Goal: Task Accomplishment & Management: Manage account settings

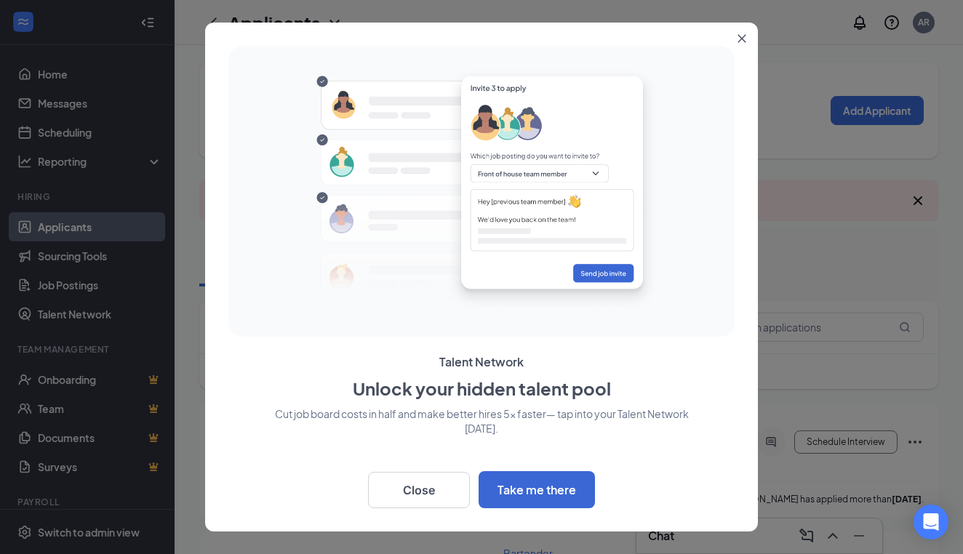
click at [742, 41] on icon "Close" at bounding box center [742, 38] width 9 height 9
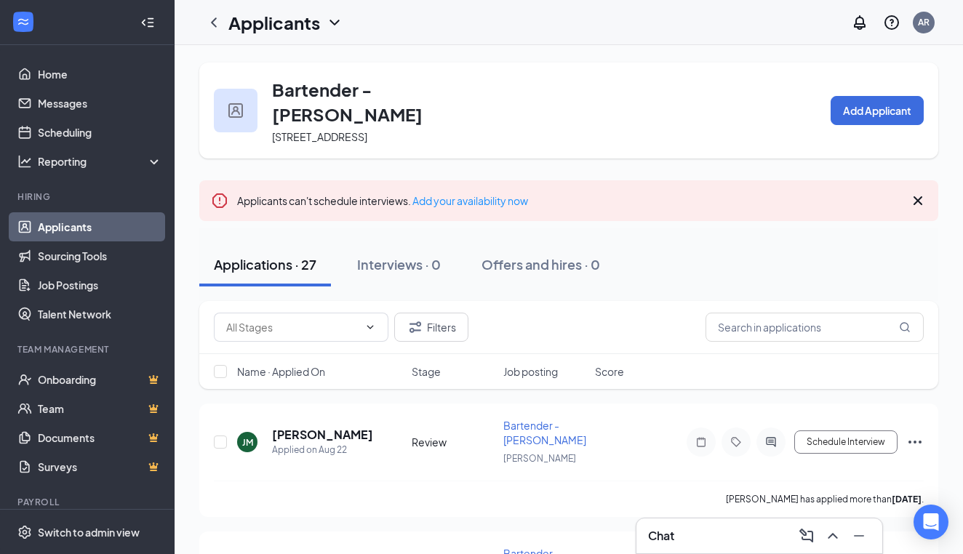
click at [760, 243] on div "Applications · 27 Interviews · 0 Offers and hires · 0" at bounding box center [568, 265] width 739 height 44
click at [762, 313] on input "text" at bounding box center [815, 327] width 218 height 29
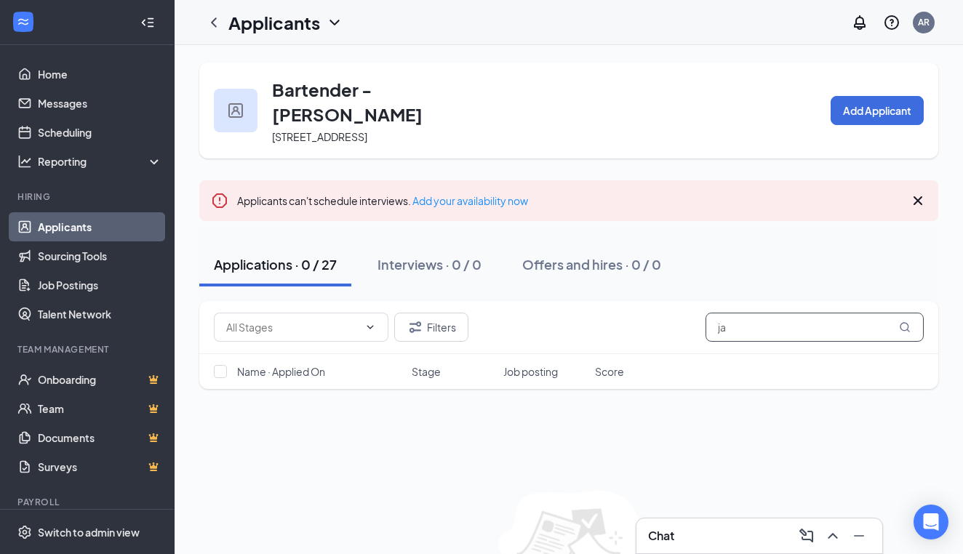
type input "j"
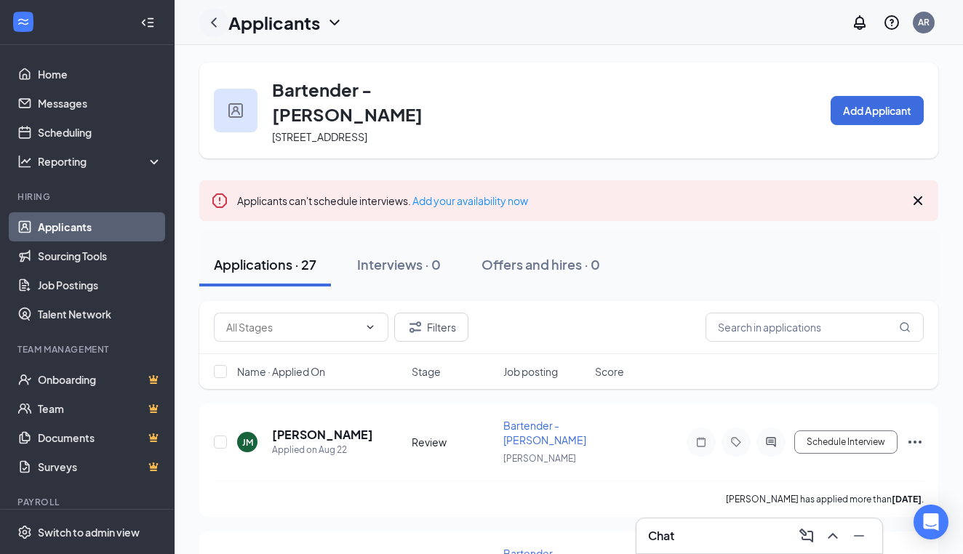
click at [212, 29] on icon "ChevronLeft" at bounding box center [213, 22] width 17 height 17
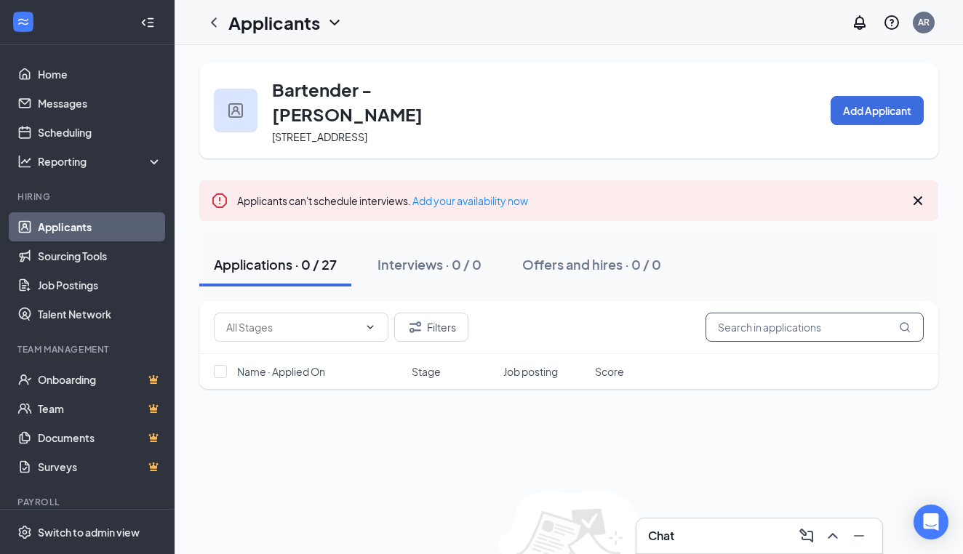
click at [732, 313] on input "text" at bounding box center [815, 327] width 218 height 29
type input "[PERSON_NAME]"
click at [215, 24] on icon "ChevronLeft" at bounding box center [213, 22] width 17 height 17
click at [262, 255] on button "Applications · 0 / 27" at bounding box center [275, 265] width 152 height 44
click at [89, 228] on link "Applicants" at bounding box center [100, 226] width 124 height 29
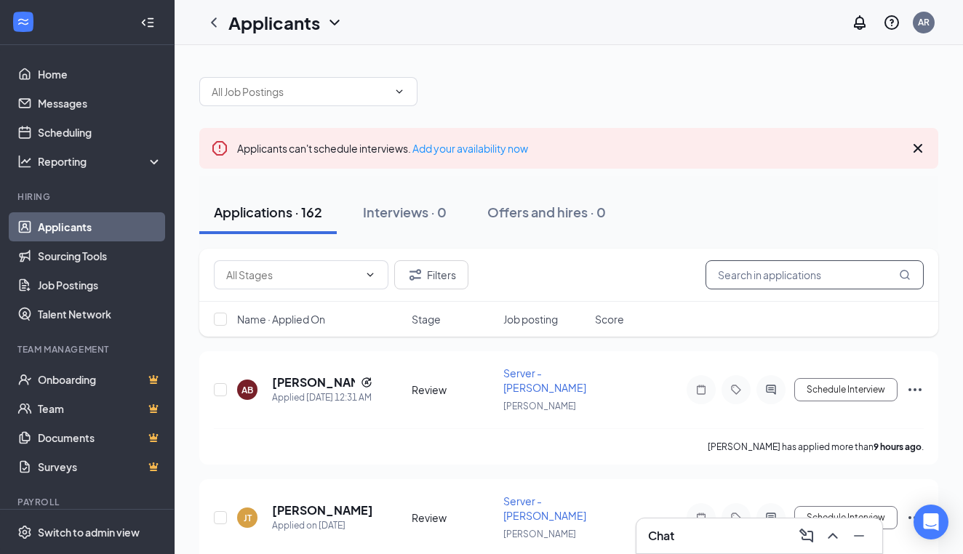
click at [763, 277] on input "text" at bounding box center [815, 274] width 218 height 29
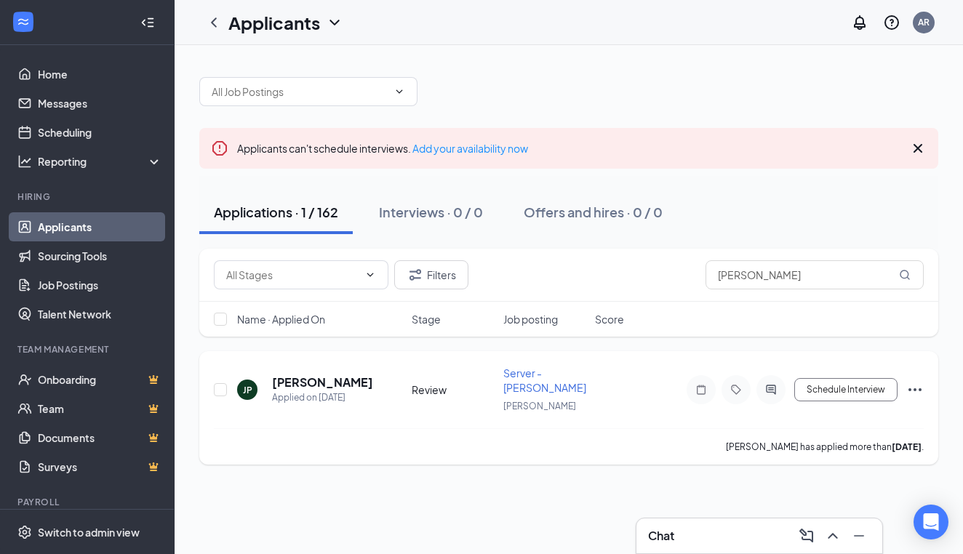
click at [788, 389] on icon "Ellipses" at bounding box center [915, 390] width 13 height 3
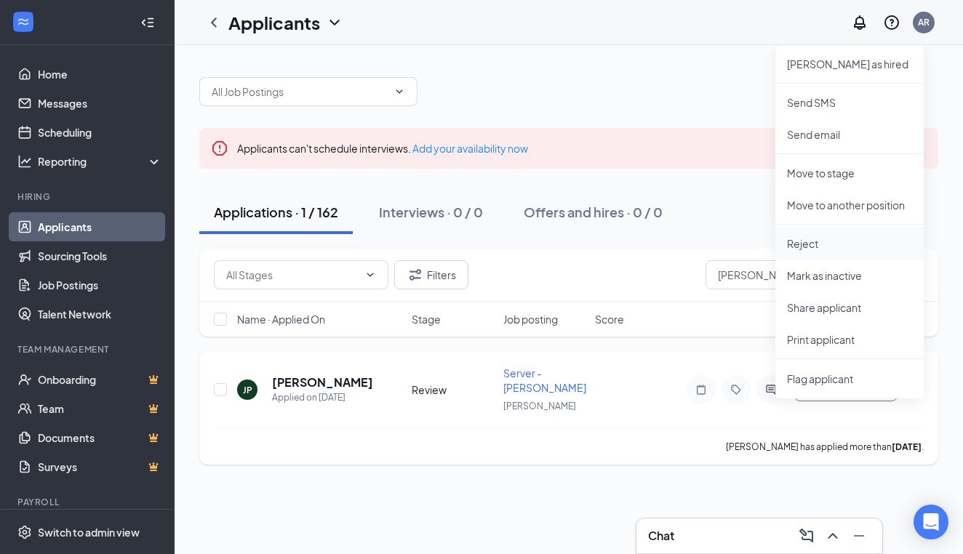
click at [788, 237] on p "Reject" at bounding box center [849, 243] width 125 height 15
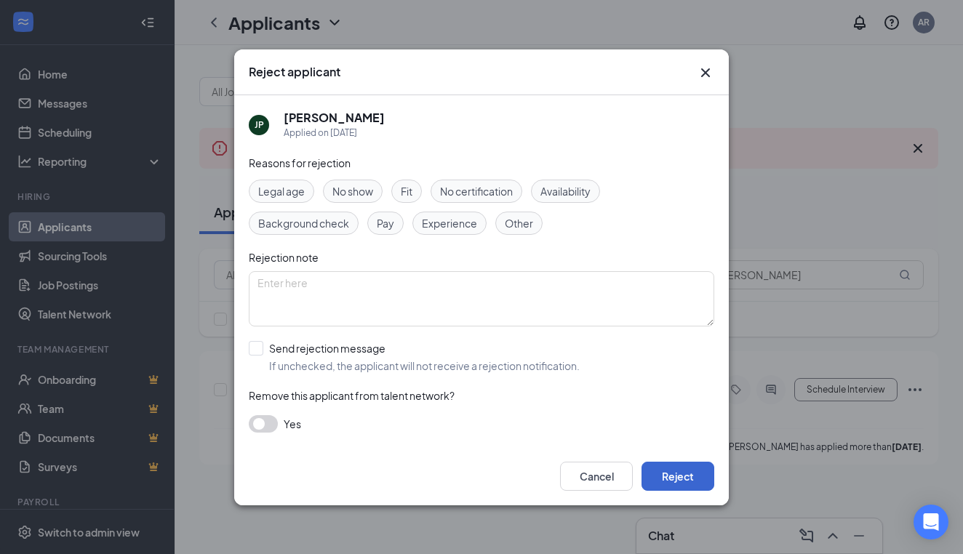
click at [677, 470] on button "Reject" at bounding box center [678, 476] width 73 height 29
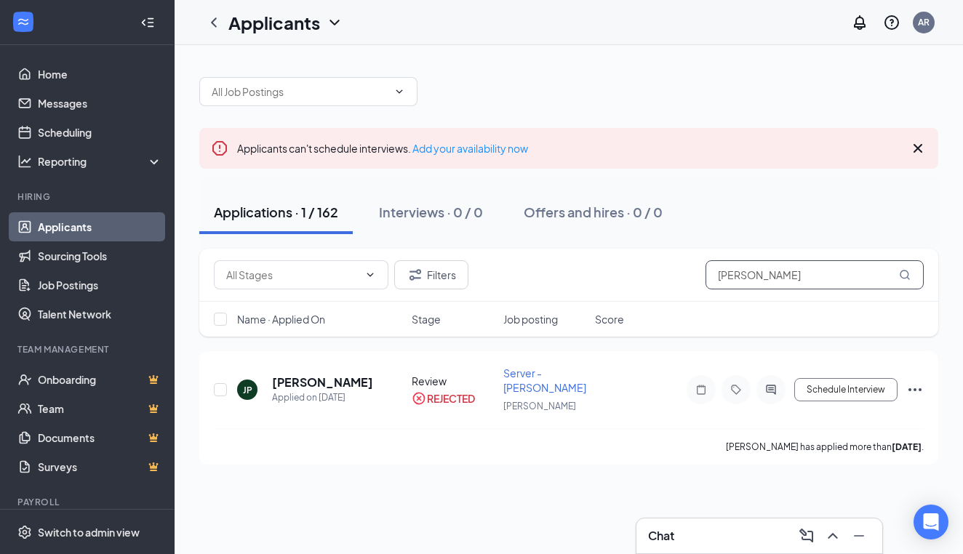
click at [788, 276] on input "[PERSON_NAME]" at bounding box center [815, 274] width 218 height 29
type input "j"
click at [287, 383] on h5 "[PERSON_NAME]" at bounding box center [322, 383] width 100 height 16
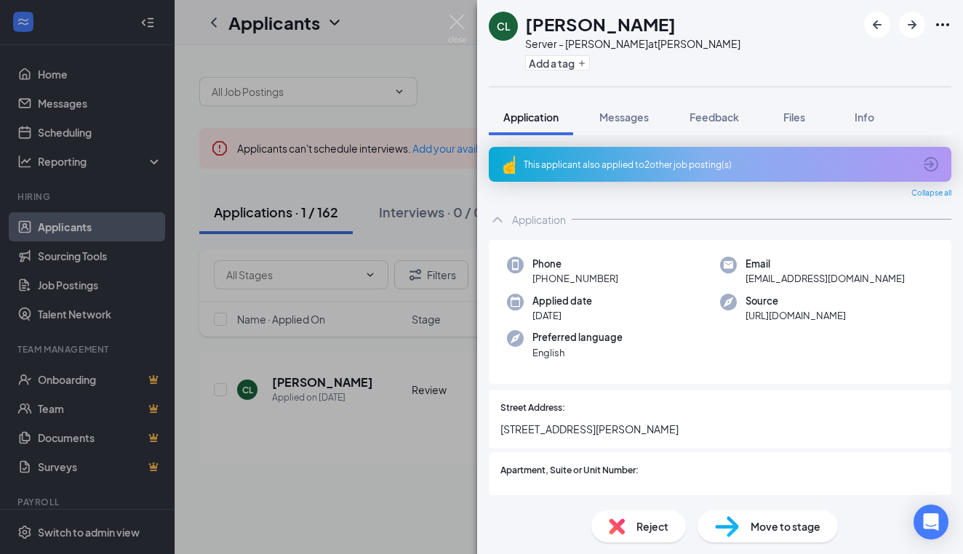
click at [788, 169] on div "This applicant also applied to 2 other job posting(s)" at bounding box center [719, 165] width 390 height 12
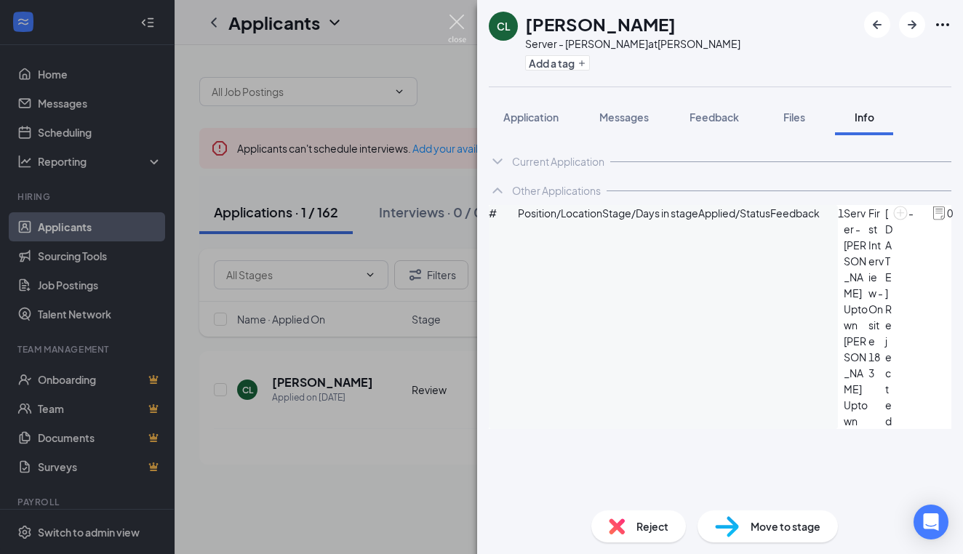
click at [461, 23] on img at bounding box center [457, 29] width 18 height 28
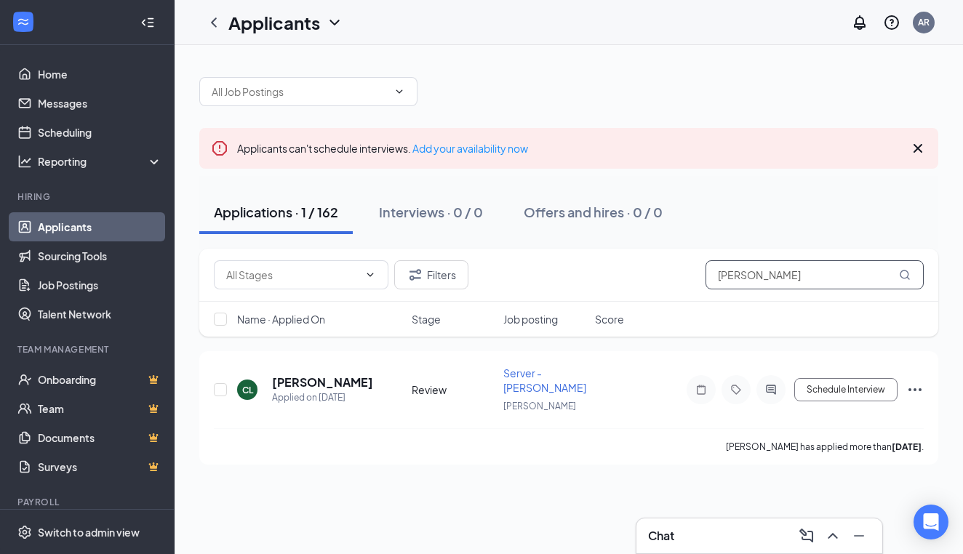
click at [788, 280] on input "[PERSON_NAME]" at bounding box center [815, 274] width 218 height 29
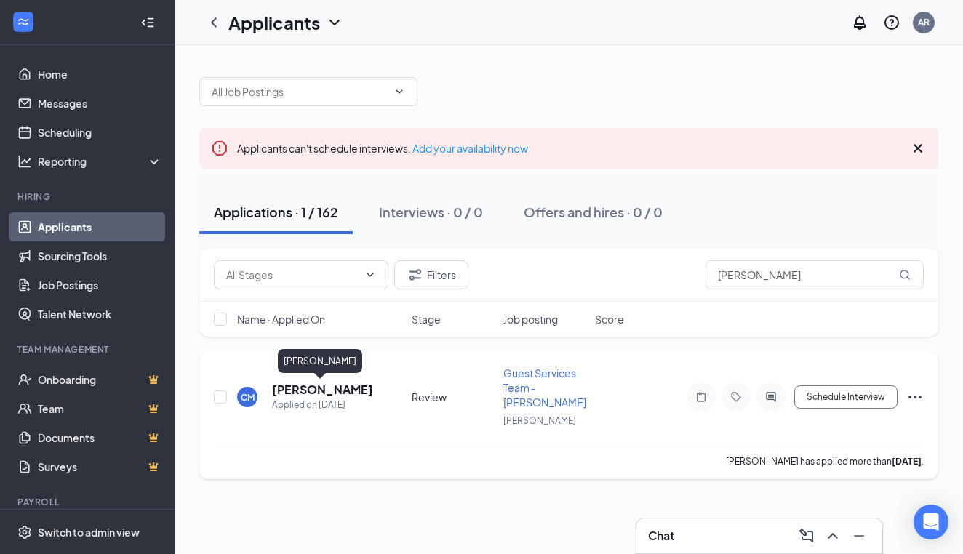
click at [302, 393] on h5 "[PERSON_NAME]" at bounding box center [322, 390] width 100 height 16
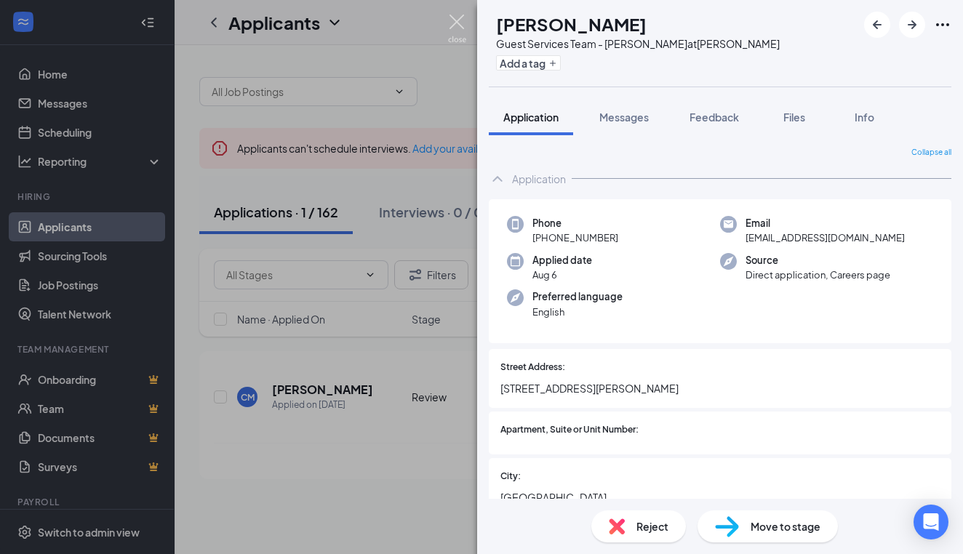
click at [455, 22] on img at bounding box center [457, 29] width 18 height 28
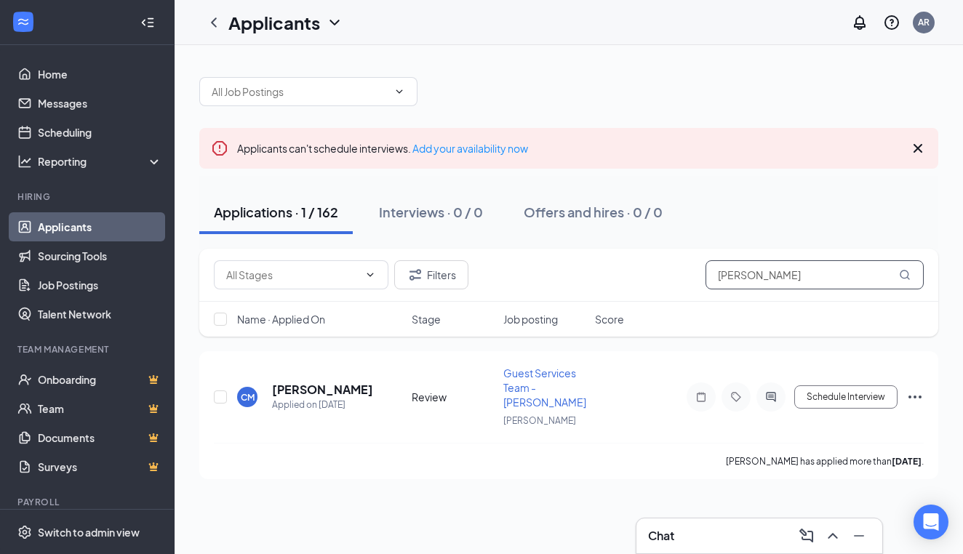
click at [788, 273] on input "[PERSON_NAME]" at bounding box center [815, 274] width 218 height 29
type input "C"
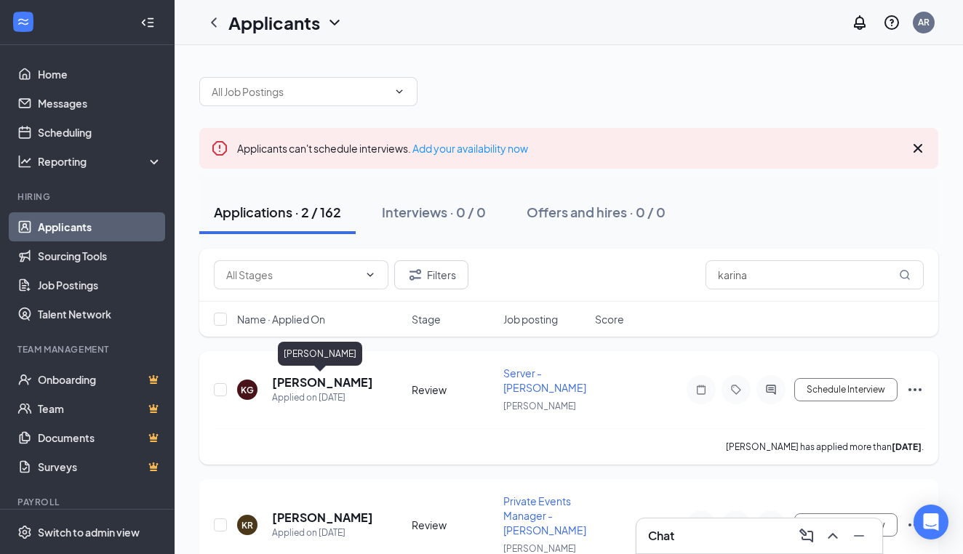
click at [336, 385] on h5 "[PERSON_NAME]" at bounding box center [322, 383] width 100 height 16
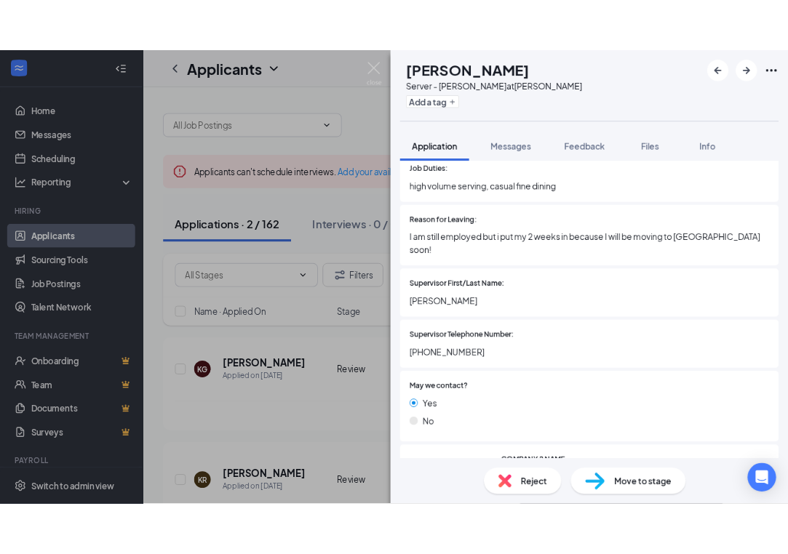
scroll to position [1732, 0]
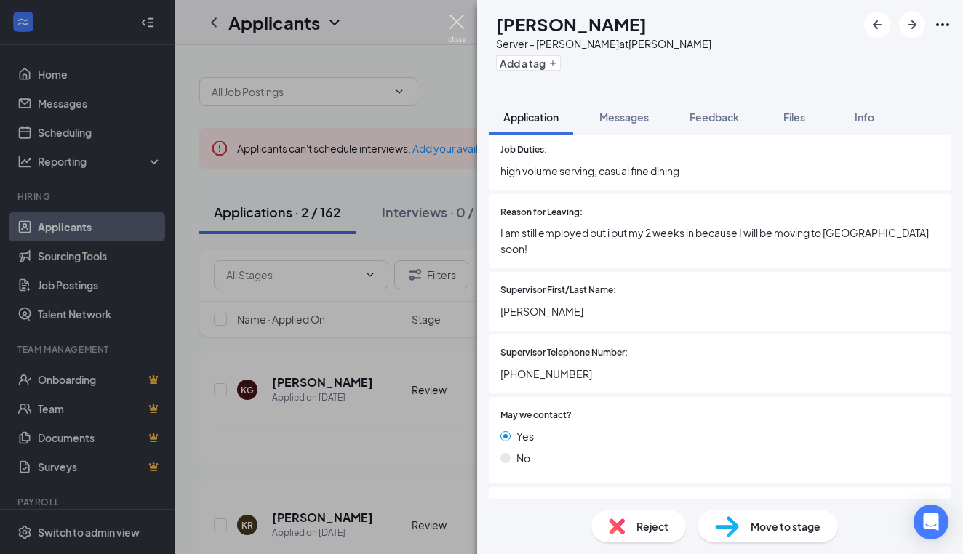
click at [463, 31] on img at bounding box center [457, 29] width 18 height 28
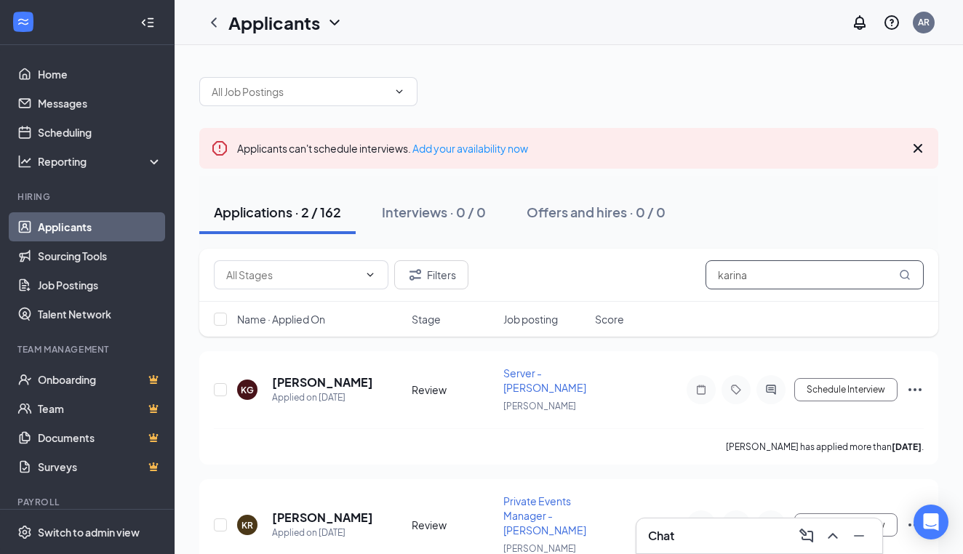
click at [779, 281] on input "karina" at bounding box center [815, 274] width 218 height 29
type input "k"
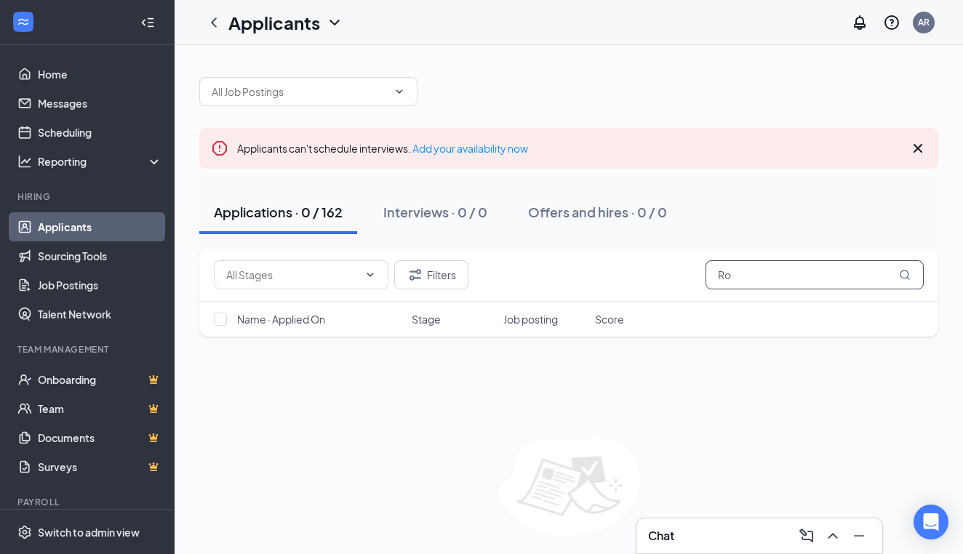
type input "R"
type input "n"
type input "2147140327"
